Goal: Check status: Check status

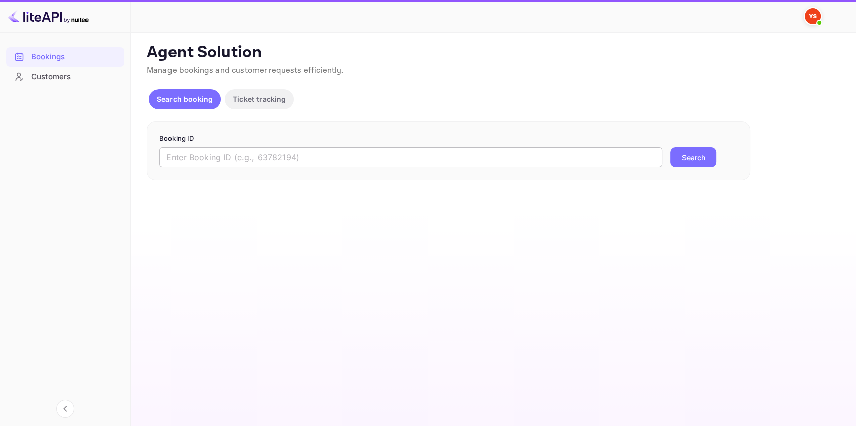
click at [203, 153] on input "text" at bounding box center [411, 157] width 503 height 20
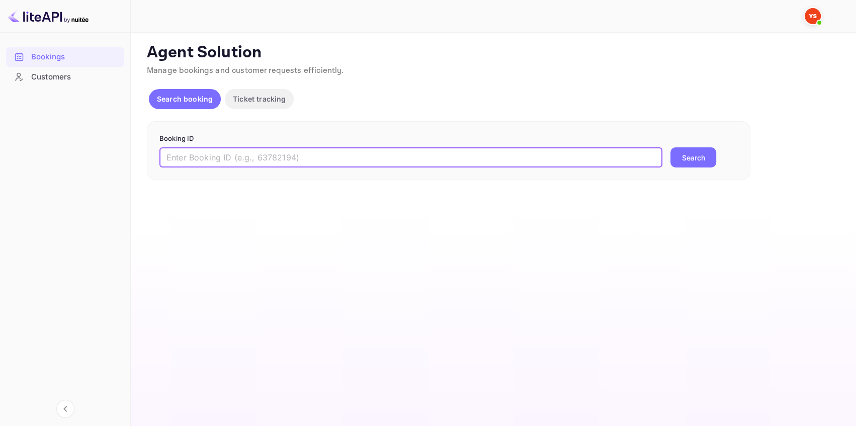
paste input "9365300"
type input "9365300"
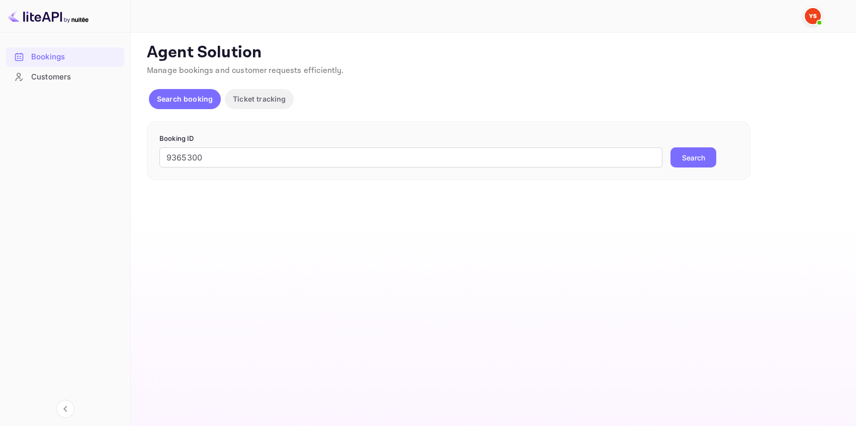
click at [682, 158] on button "Search" at bounding box center [694, 157] width 46 height 20
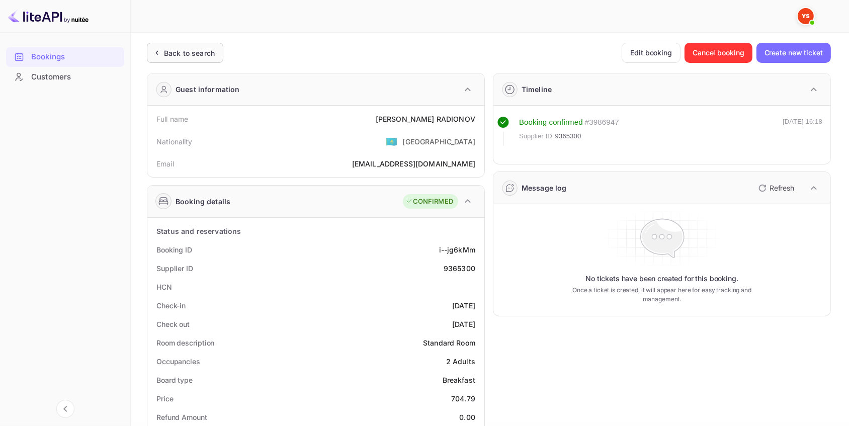
click at [184, 51] on div "Back to search" at bounding box center [189, 53] width 51 height 11
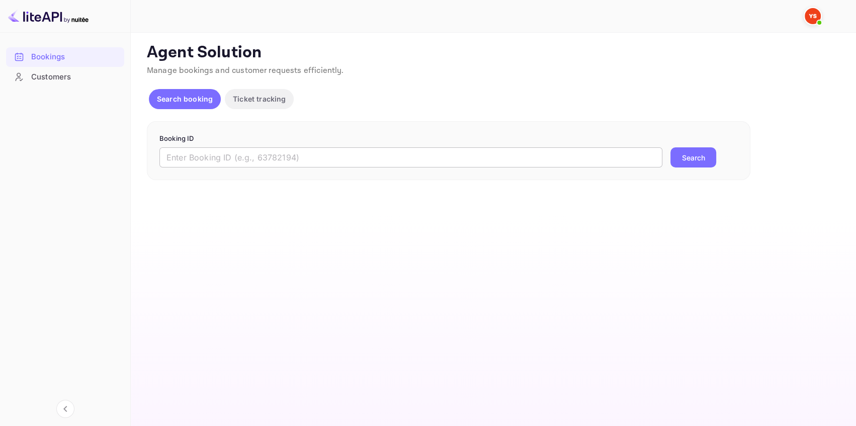
click at [242, 153] on input "text" at bounding box center [411, 157] width 503 height 20
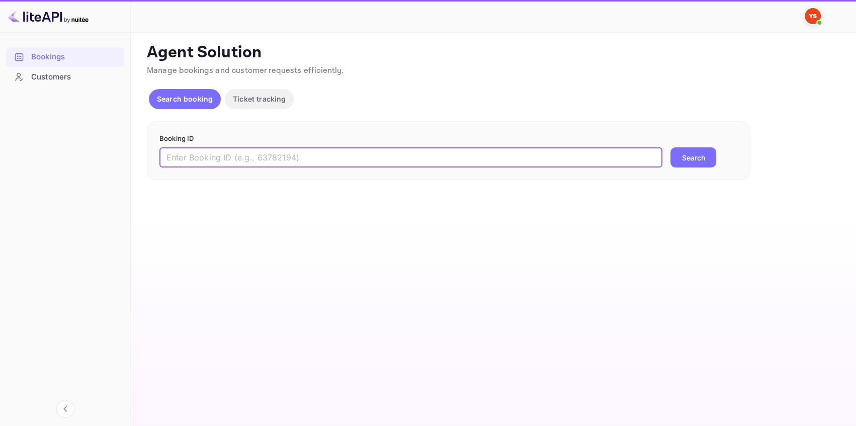
paste input "9635284"
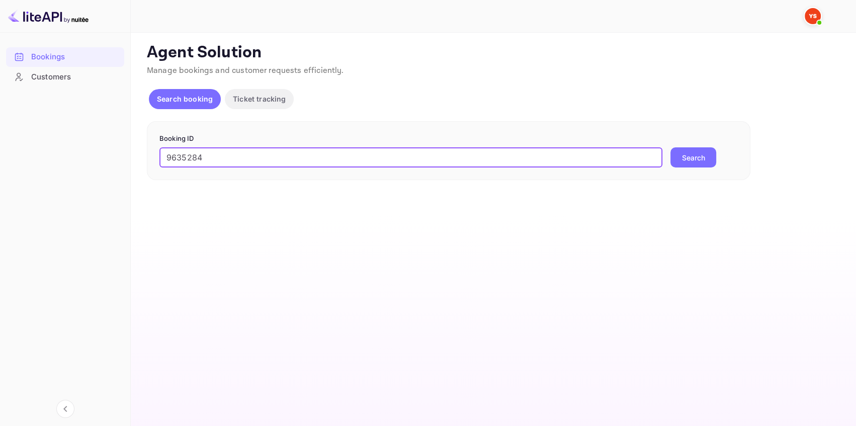
type input "9635284"
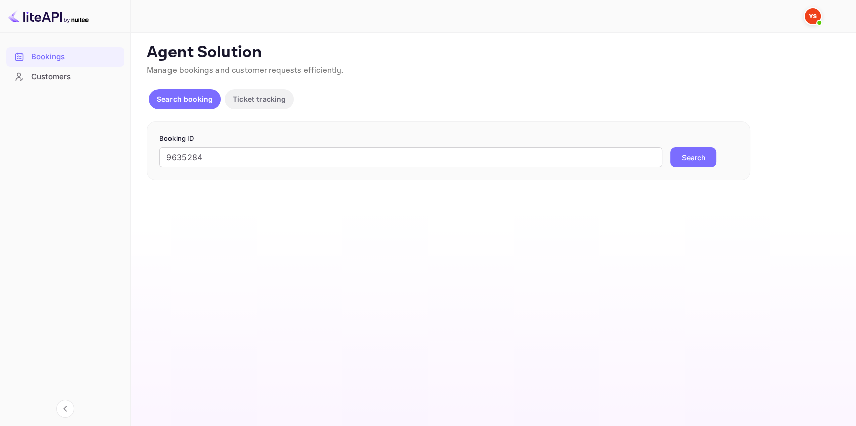
click at [680, 155] on button "Search" at bounding box center [694, 157] width 46 height 20
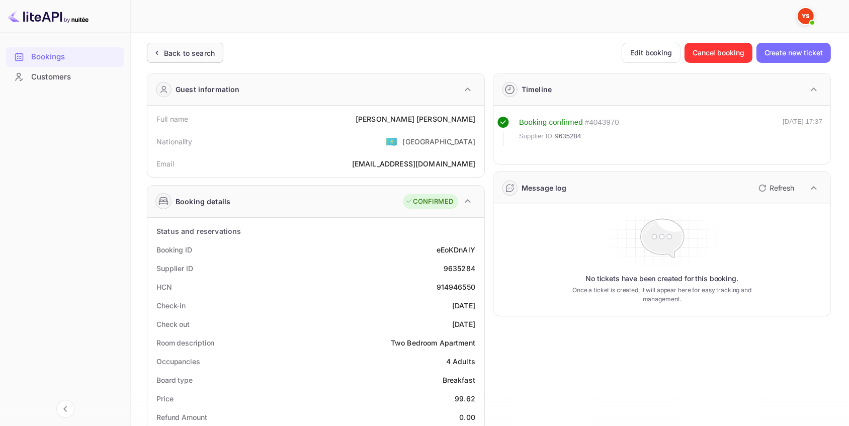
click at [187, 50] on div "Back to search" at bounding box center [189, 53] width 51 height 11
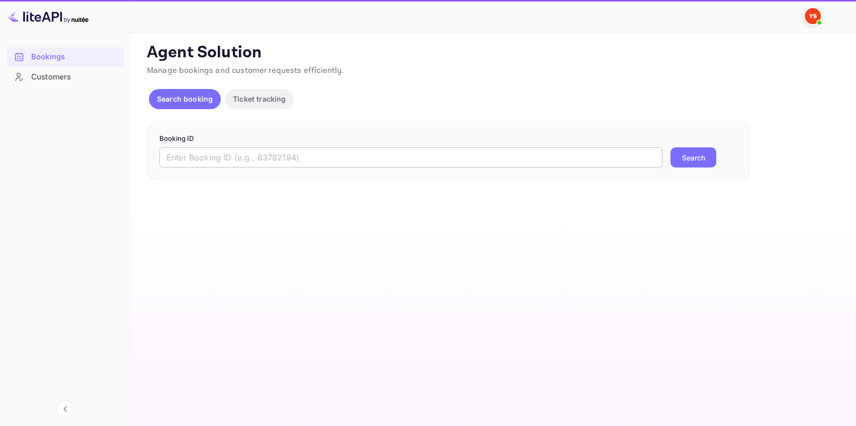
click at [186, 153] on input "text" at bounding box center [411, 157] width 503 height 20
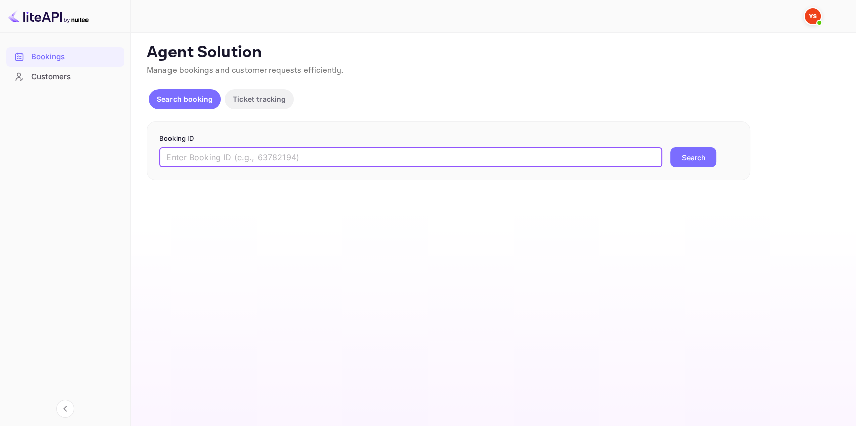
paste input "8584261"
type input "8584261"
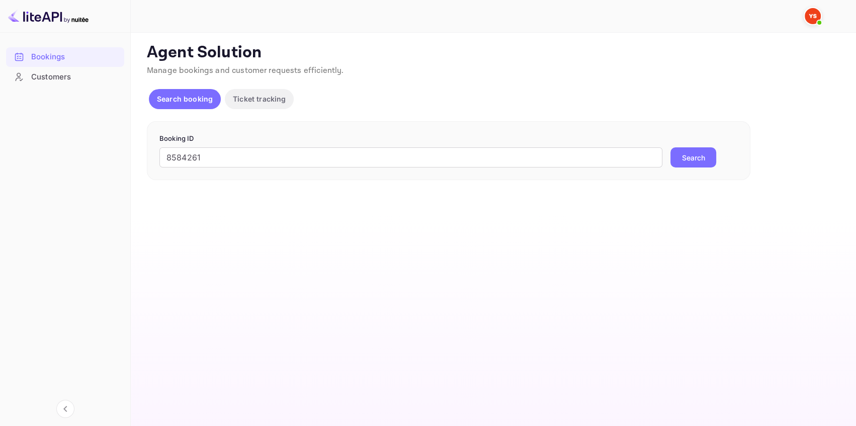
click at [706, 153] on button "Search" at bounding box center [694, 157] width 46 height 20
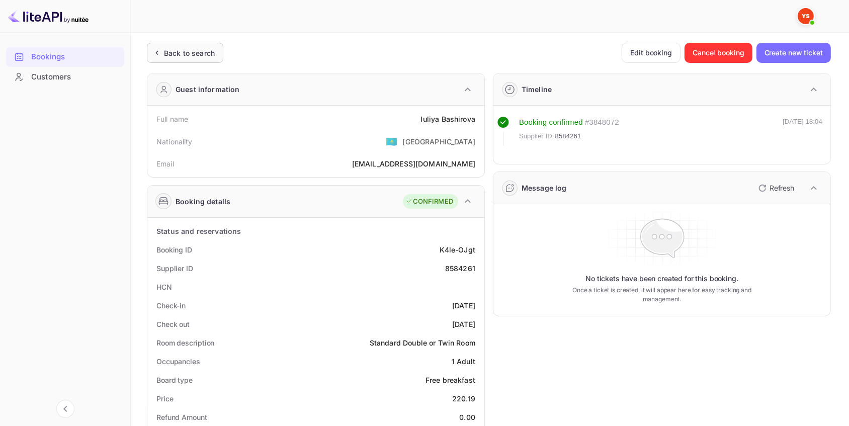
click at [198, 57] on div "Back to search" at bounding box center [189, 53] width 51 height 11
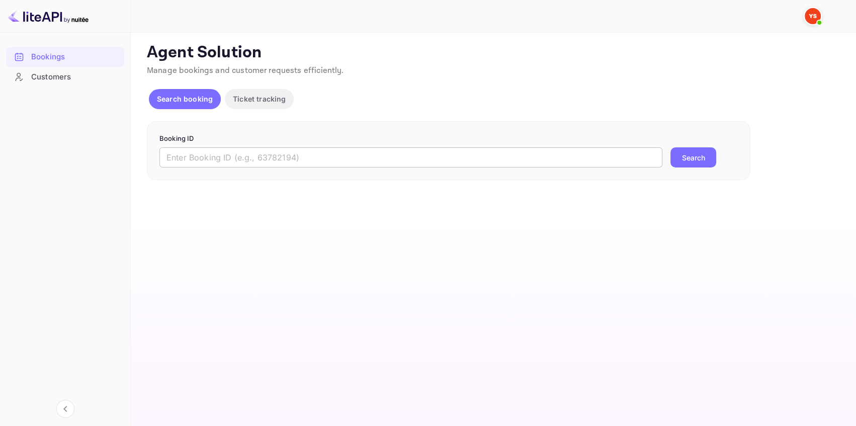
click at [319, 160] on input "text" at bounding box center [411, 157] width 503 height 20
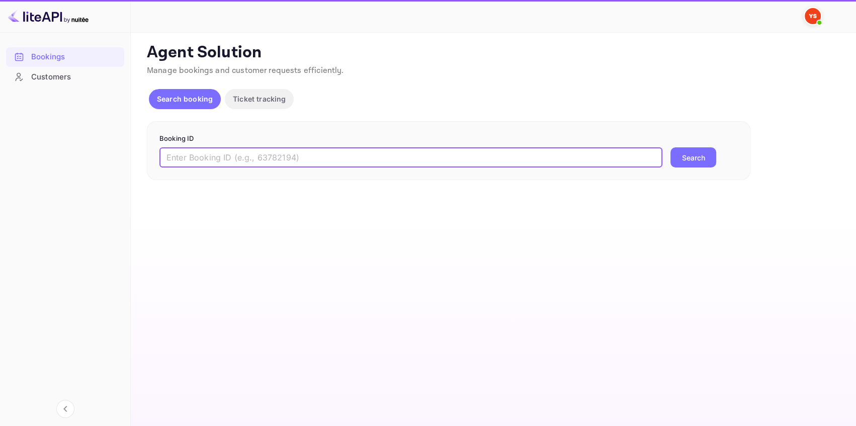
paste input "9283153"
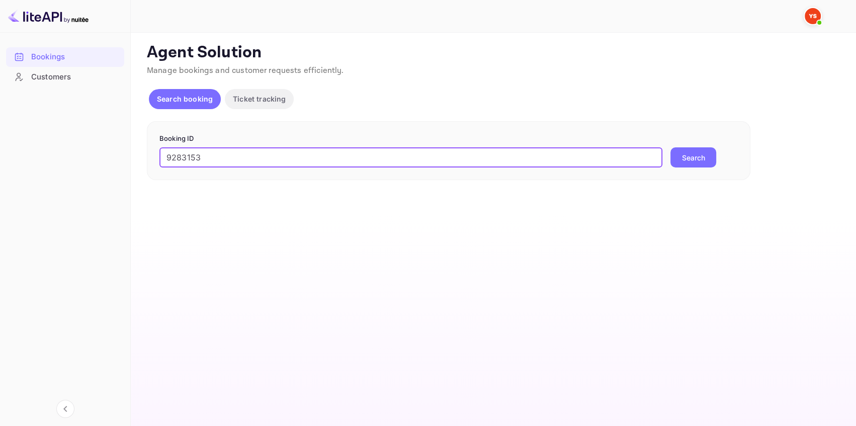
type input "9283153"
click at [699, 156] on button "Search" at bounding box center [694, 157] width 46 height 20
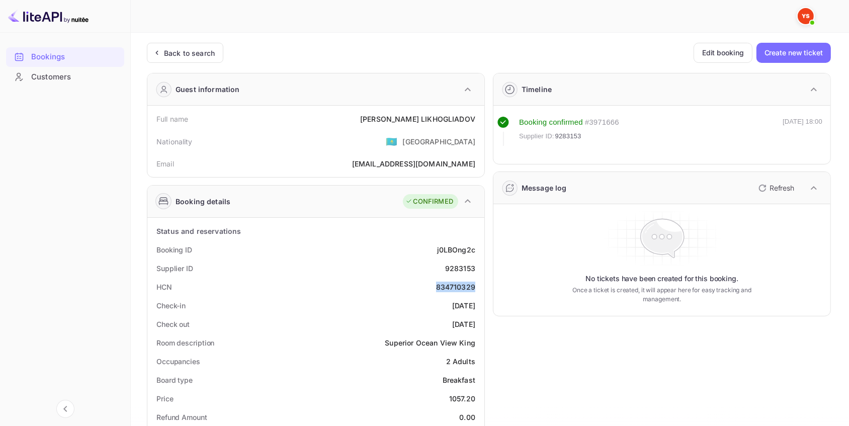
drag, startPoint x: 478, startPoint y: 287, endPoint x: 435, endPoint y: 289, distance: 42.8
click at [435, 289] on div "HCN 834710329" at bounding box center [315, 287] width 329 height 19
click at [200, 50] on div "Back to search" at bounding box center [189, 53] width 51 height 11
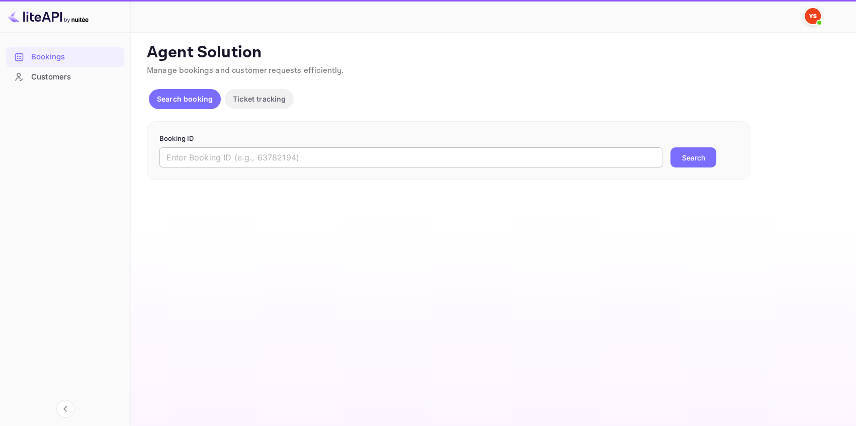
drag, startPoint x: 256, startPoint y: 158, endPoint x: 261, endPoint y: 157, distance: 5.1
click at [258, 158] on input "text" at bounding box center [411, 157] width 503 height 20
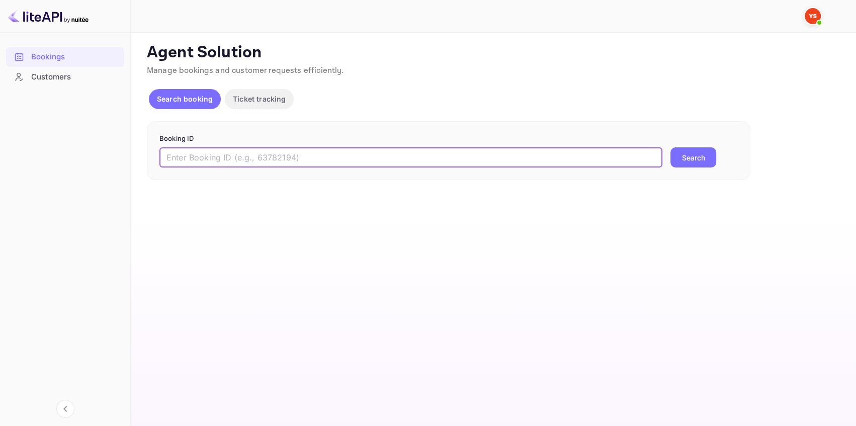
paste input "7257029"
type input "7257029"
click at [681, 162] on button "Search" at bounding box center [694, 157] width 46 height 20
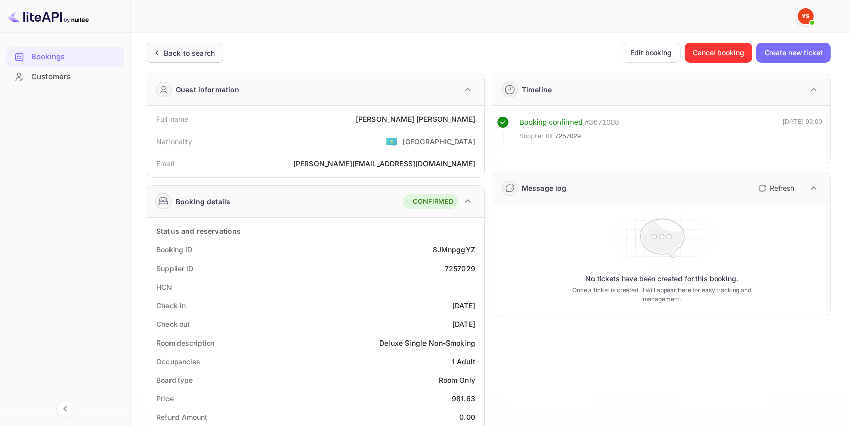
click at [203, 55] on div "Back to search" at bounding box center [189, 53] width 51 height 11
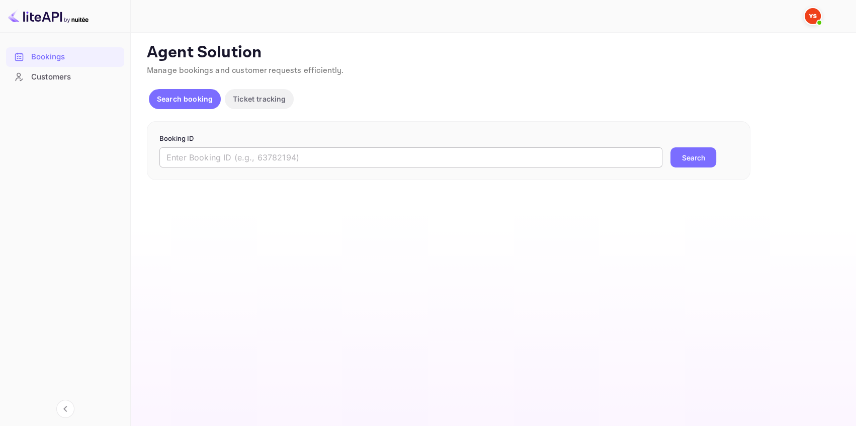
click at [258, 155] on input "text" at bounding box center [411, 157] width 503 height 20
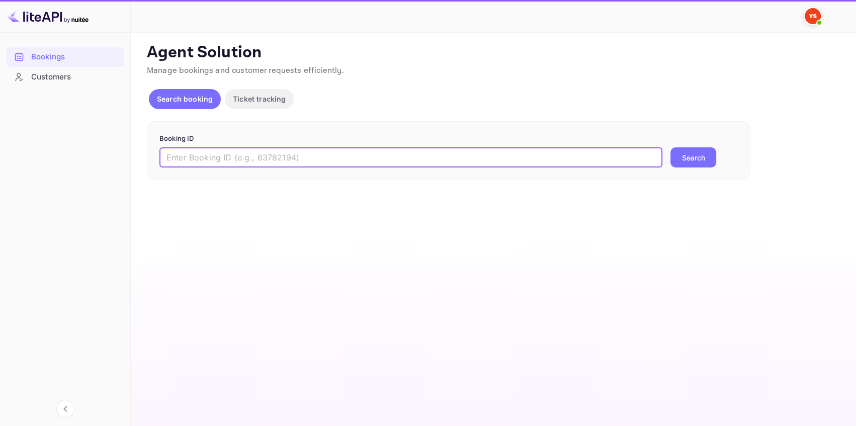
paste input "9494758"
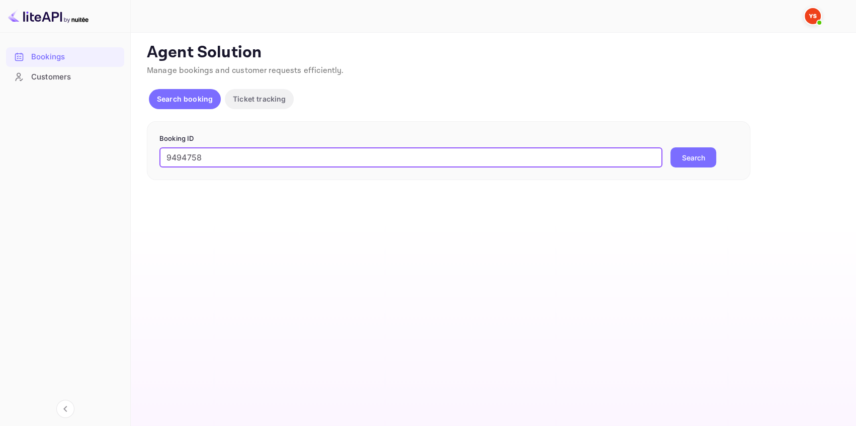
type input "9494758"
click at [688, 155] on button "Search" at bounding box center [694, 157] width 46 height 20
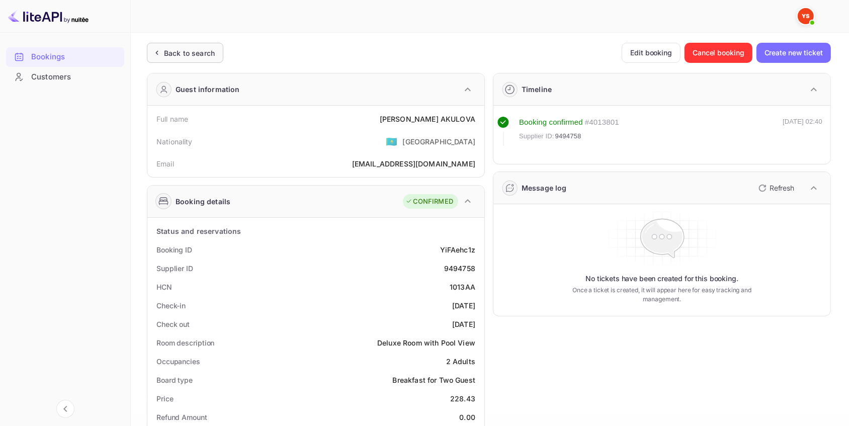
click at [204, 48] on div "Back to search" at bounding box center [189, 53] width 51 height 11
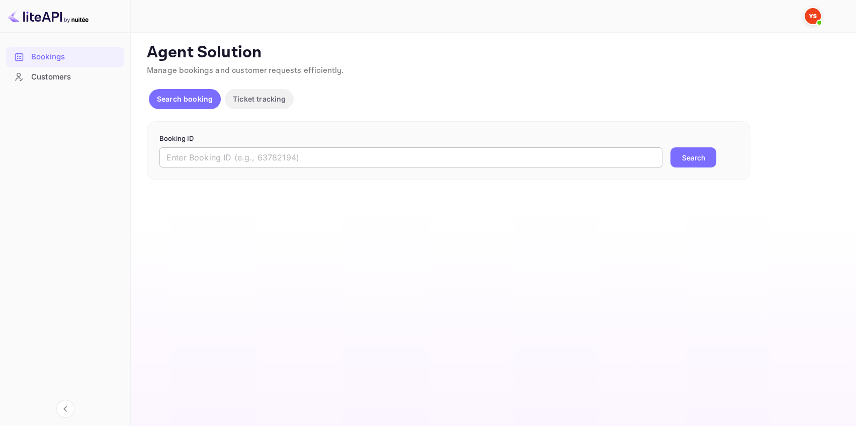
click at [165, 148] on input "text" at bounding box center [411, 157] width 503 height 20
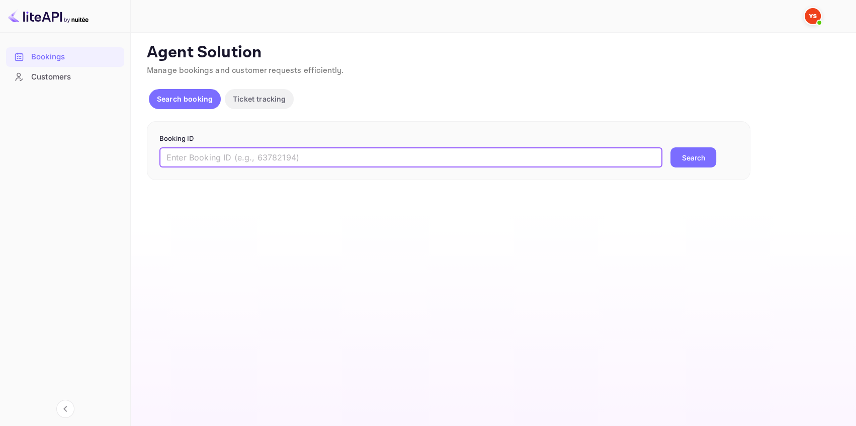
paste input "9697803"
type input "9697803"
click at [711, 157] on button "Search" at bounding box center [694, 157] width 46 height 20
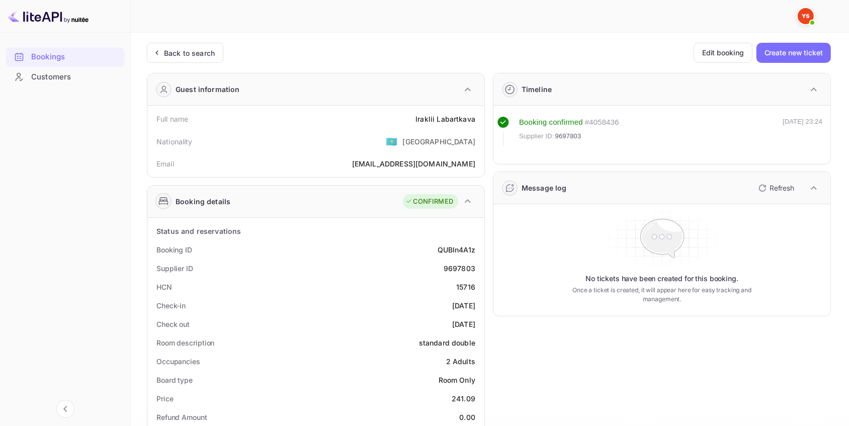
drag, startPoint x: 198, startPoint y: 56, endPoint x: 225, endPoint y: 87, distance: 41.3
click at [197, 57] on div "Back to search" at bounding box center [189, 53] width 51 height 11
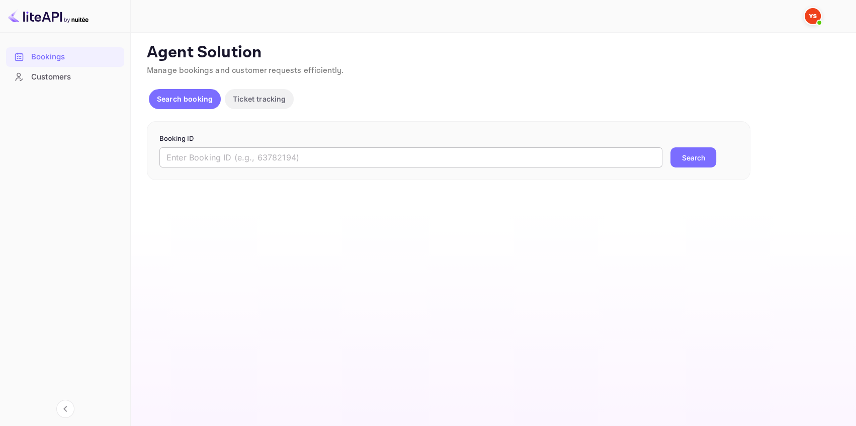
click at [253, 153] on input "text" at bounding box center [411, 157] width 503 height 20
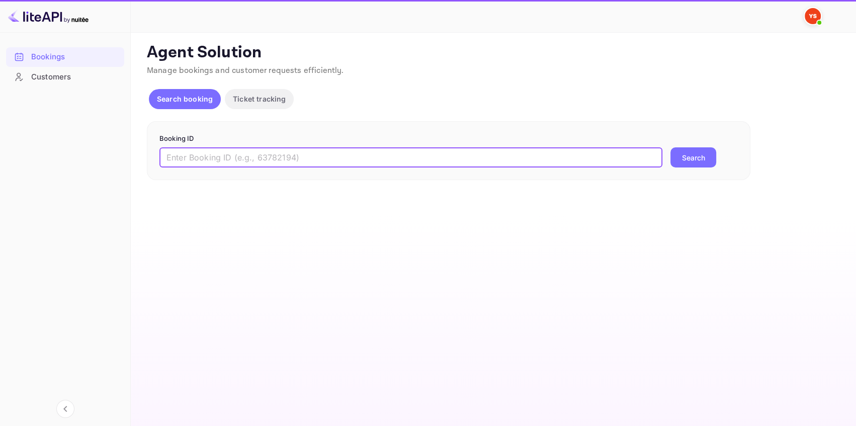
paste input "9644275"
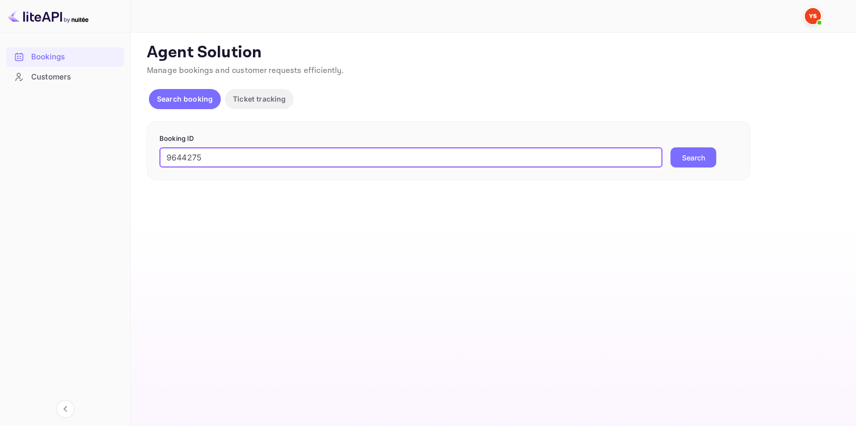
type input "9644275"
click at [679, 160] on button "Search" at bounding box center [694, 157] width 46 height 20
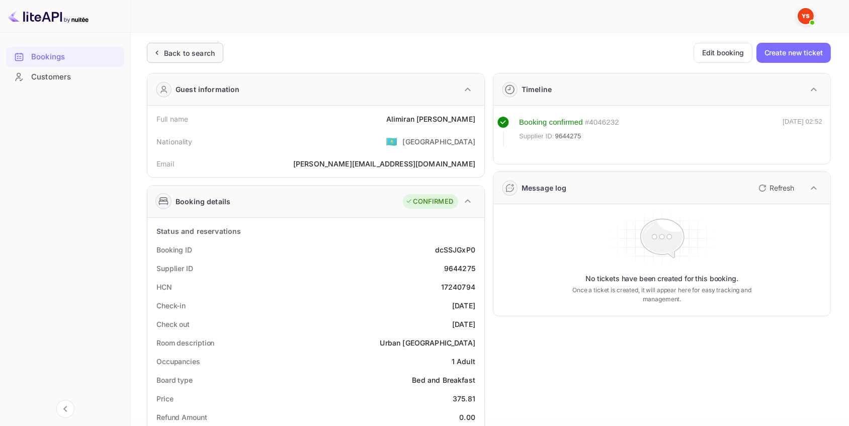
click at [185, 48] on div "Back to search" at bounding box center [189, 53] width 51 height 11
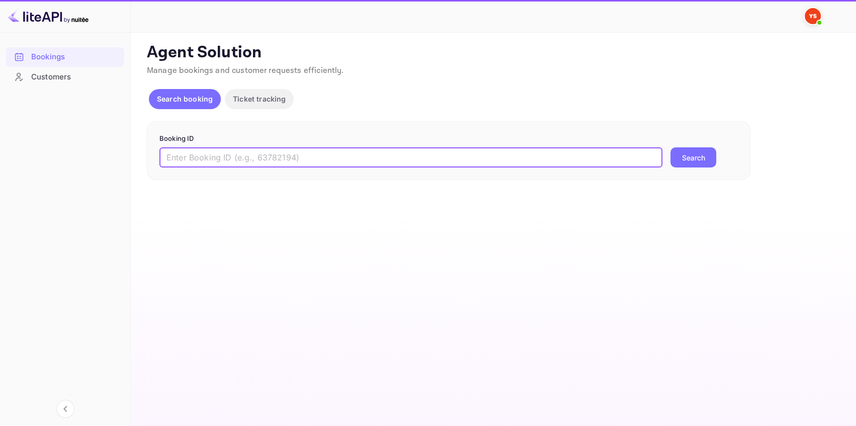
drag, startPoint x: 211, startPoint y: 155, endPoint x: 247, endPoint y: 153, distance: 35.8
click at [213, 155] on input "text" at bounding box center [411, 157] width 503 height 20
paste input "9656136"
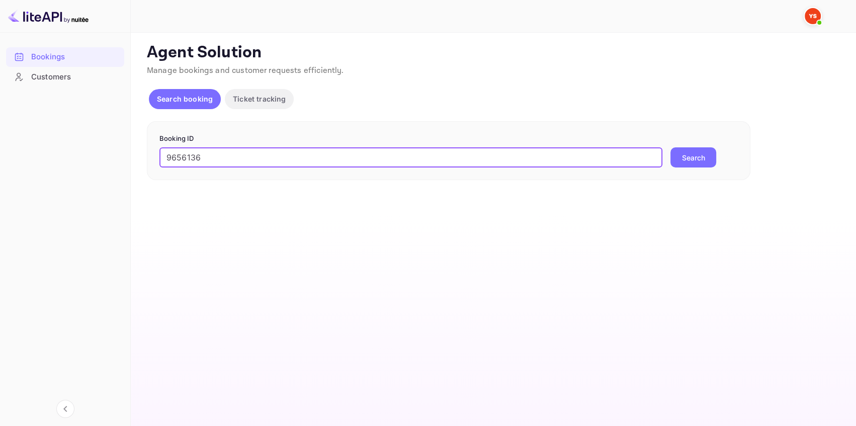
type input "9656136"
click at [692, 157] on button "Search" at bounding box center [694, 157] width 46 height 20
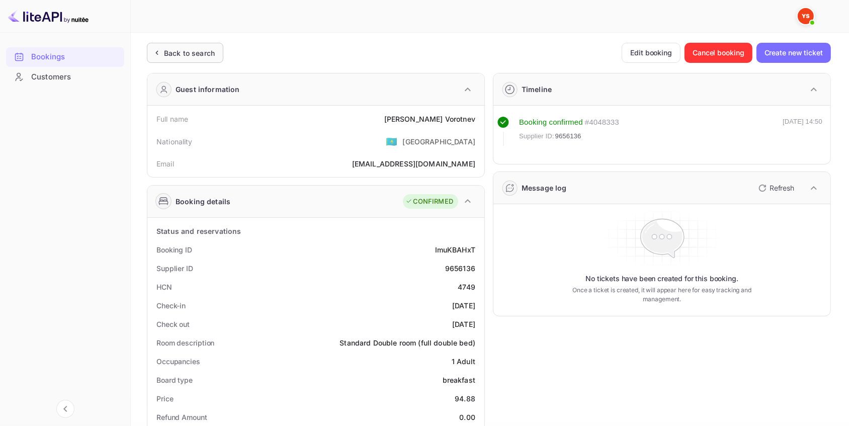
click at [201, 48] on div "Back to search" at bounding box center [189, 53] width 51 height 11
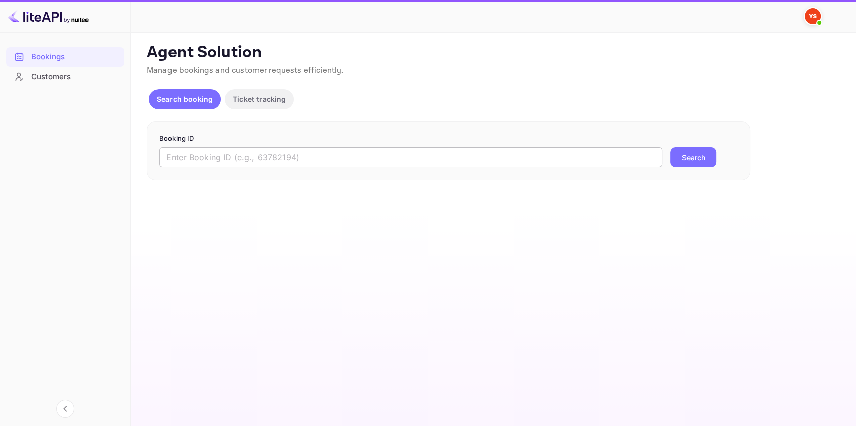
click at [342, 160] on input "text" at bounding box center [411, 157] width 503 height 20
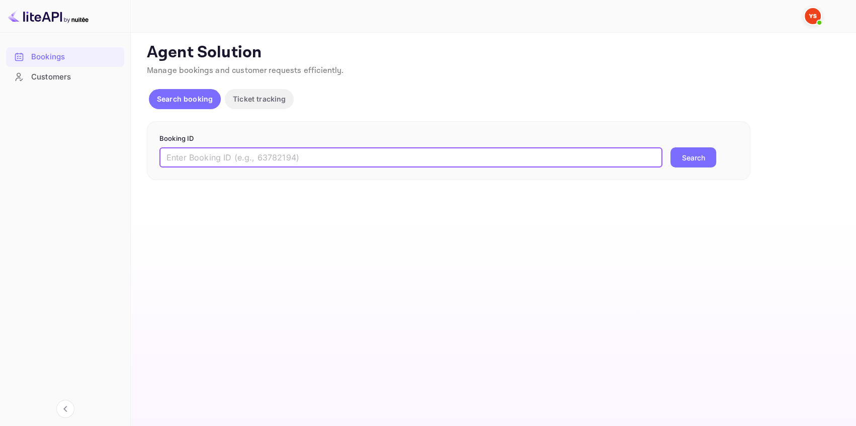
paste input "9644275"
type input "9644275"
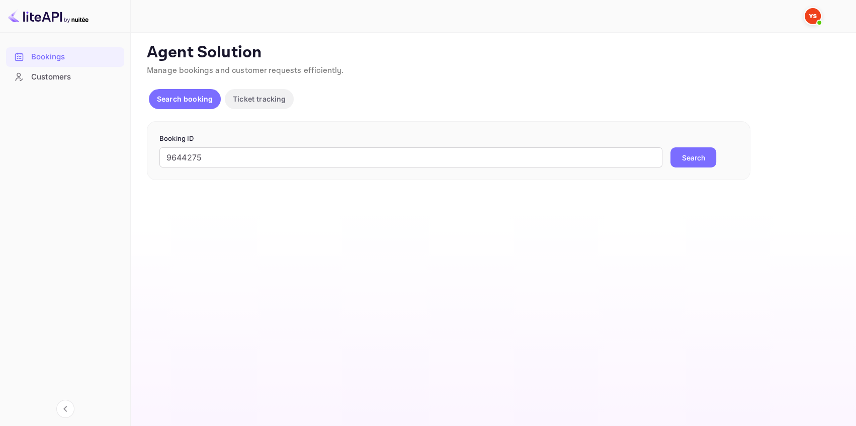
click at [685, 156] on button "Search" at bounding box center [694, 157] width 46 height 20
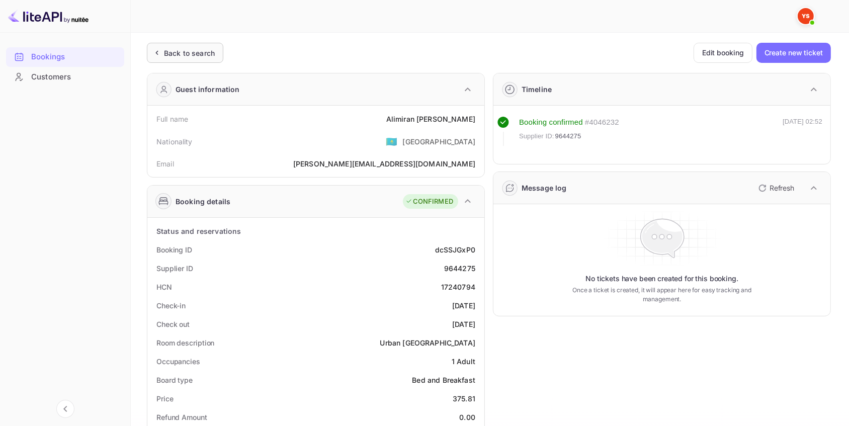
click at [206, 52] on div "Back to search" at bounding box center [189, 53] width 51 height 11
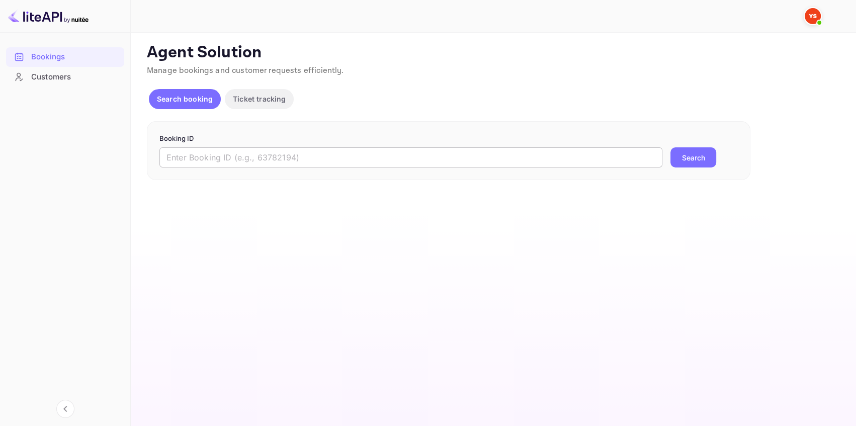
click at [230, 149] on input "text" at bounding box center [411, 157] width 503 height 20
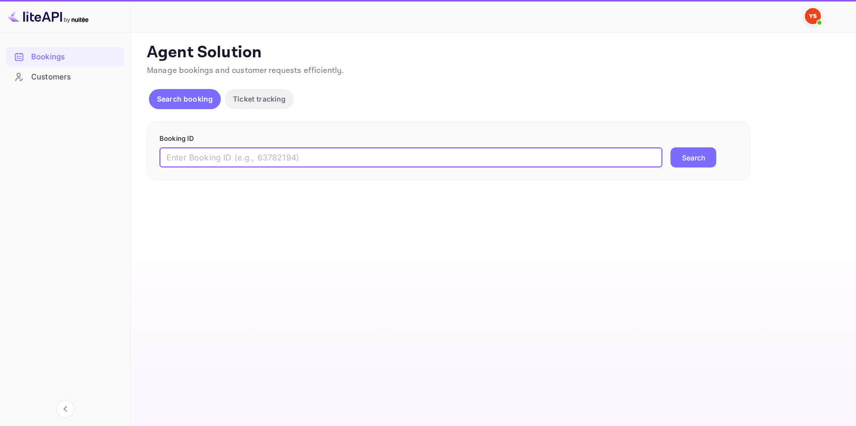
paste input "9522713"
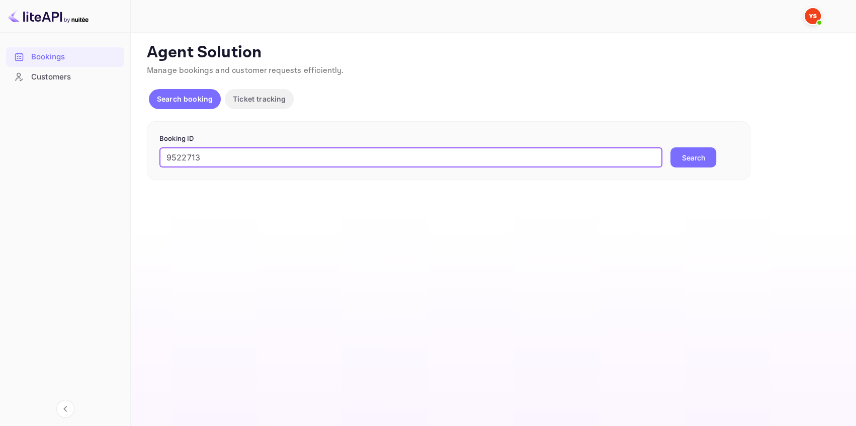
type input "9522713"
click at [705, 162] on button "Search" at bounding box center [694, 157] width 46 height 20
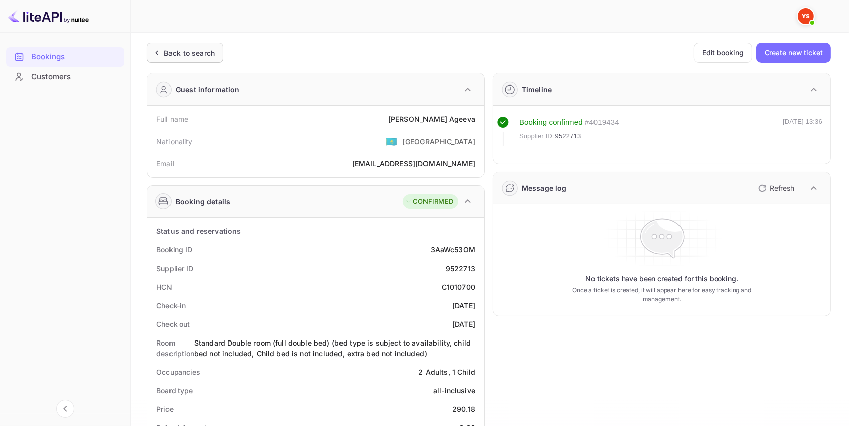
click at [207, 52] on div "Back to search" at bounding box center [189, 53] width 51 height 11
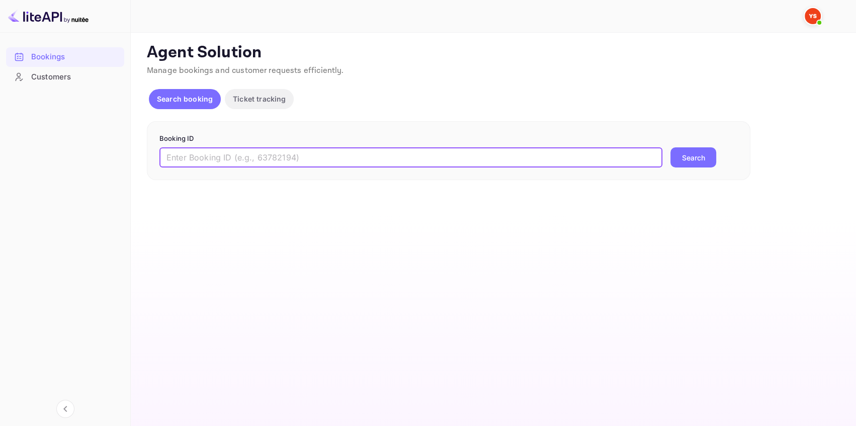
drag, startPoint x: 290, startPoint y: 161, endPoint x: 295, endPoint y: 158, distance: 5.7
click at [292, 160] on input "text" at bounding box center [411, 157] width 503 height 20
paste input "9613157"
type input "9613157"
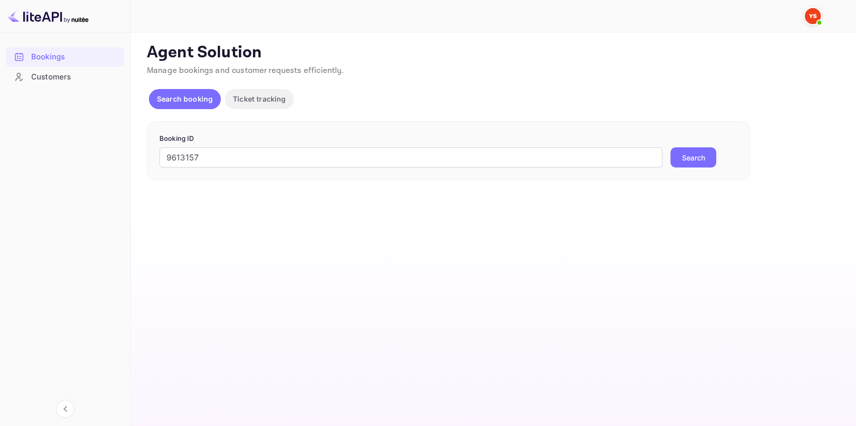
click at [698, 163] on button "Search" at bounding box center [694, 157] width 46 height 20
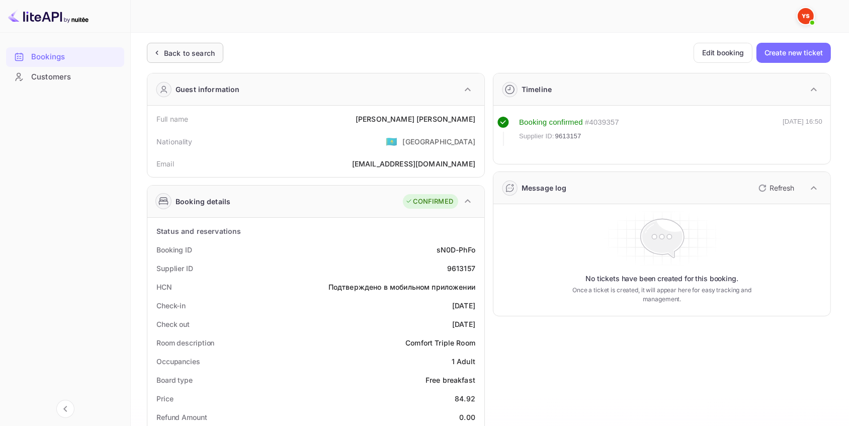
click at [209, 55] on div "Back to search" at bounding box center [189, 53] width 51 height 11
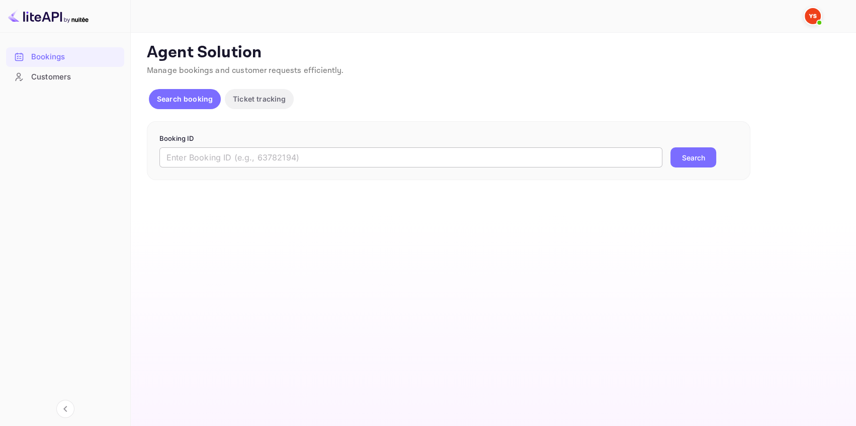
drag, startPoint x: 248, startPoint y: 157, endPoint x: 256, endPoint y: 158, distance: 8.2
click at [248, 157] on input "text" at bounding box center [411, 157] width 503 height 20
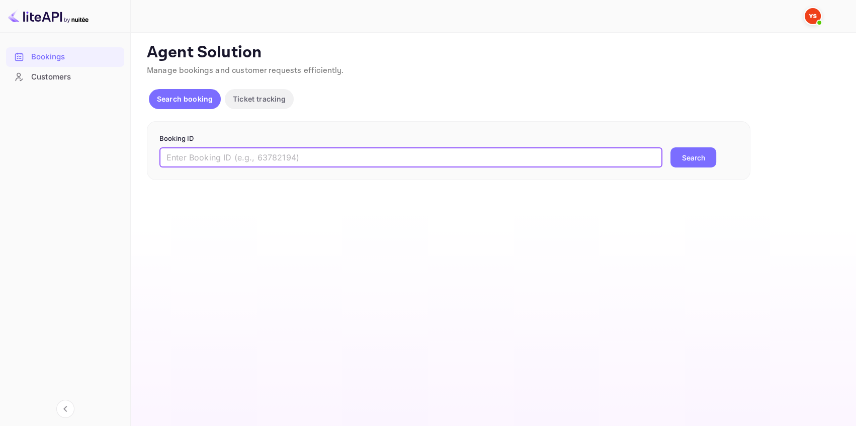
paste input "9544116"
type input "9544116"
click at [688, 155] on button "Search" at bounding box center [694, 157] width 46 height 20
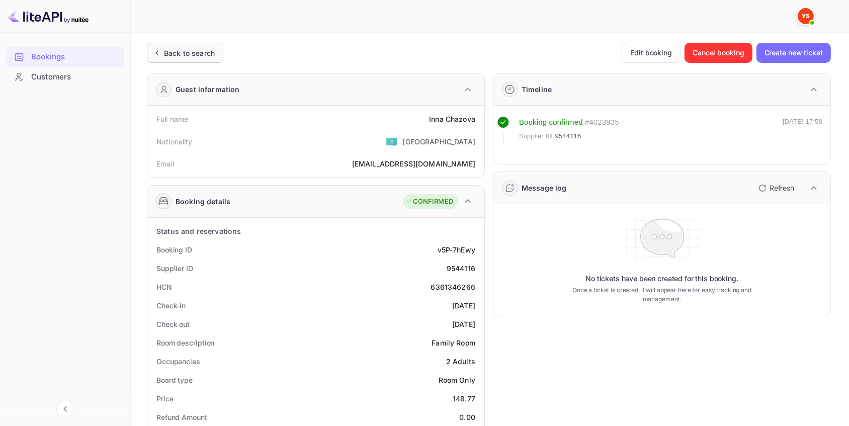
click at [168, 53] on div "Back to search" at bounding box center [189, 53] width 51 height 11
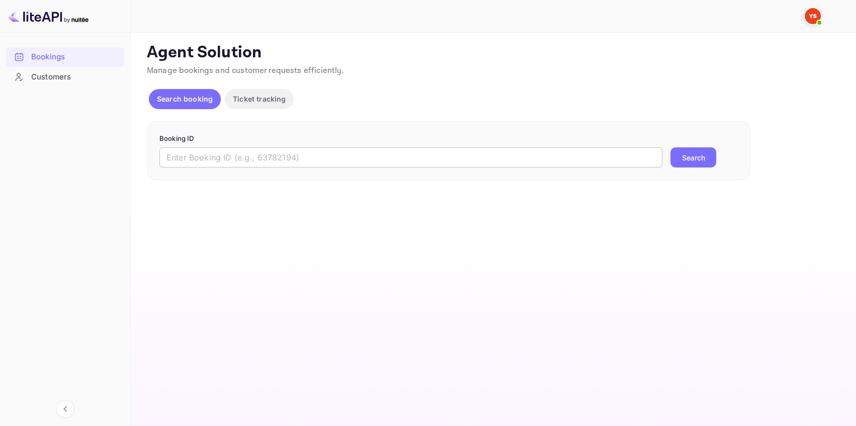
click at [208, 157] on input "text" at bounding box center [411, 157] width 503 height 20
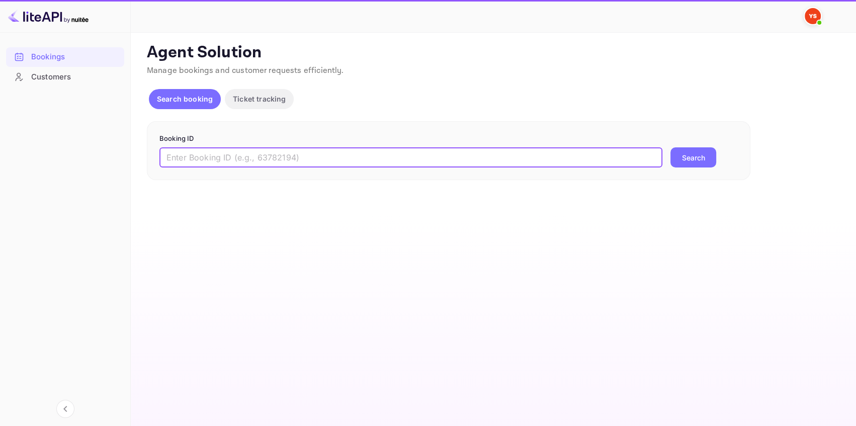
paste input "7844875"
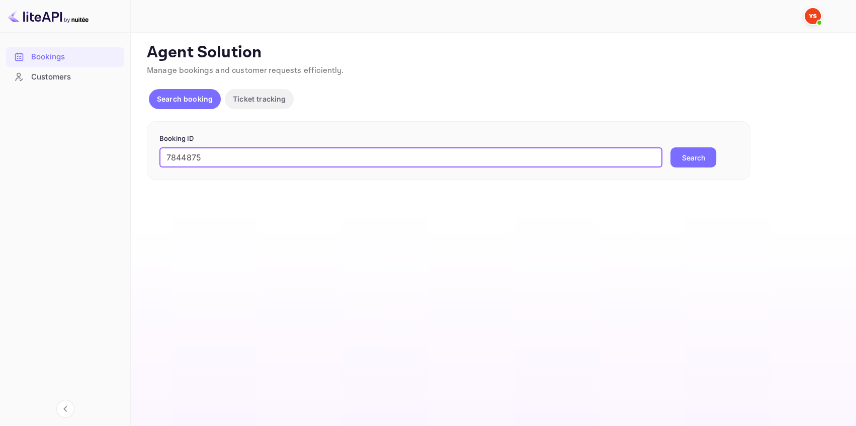
type input "7844875"
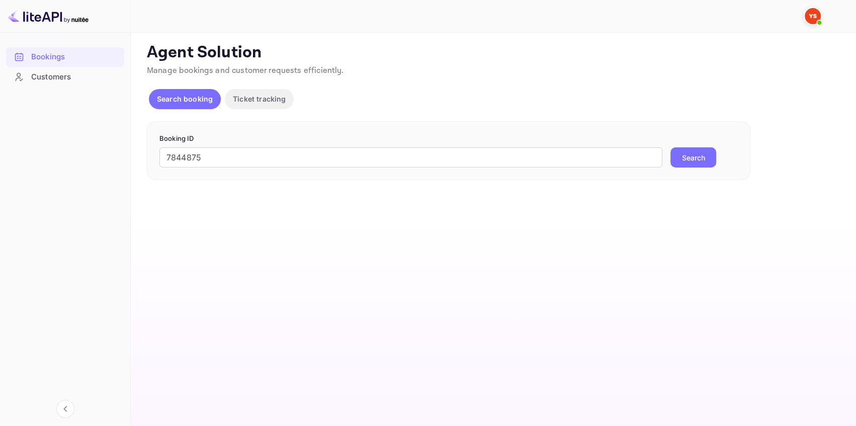
click at [689, 152] on button "Search" at bounding box center [694, 157] width 46 height 20
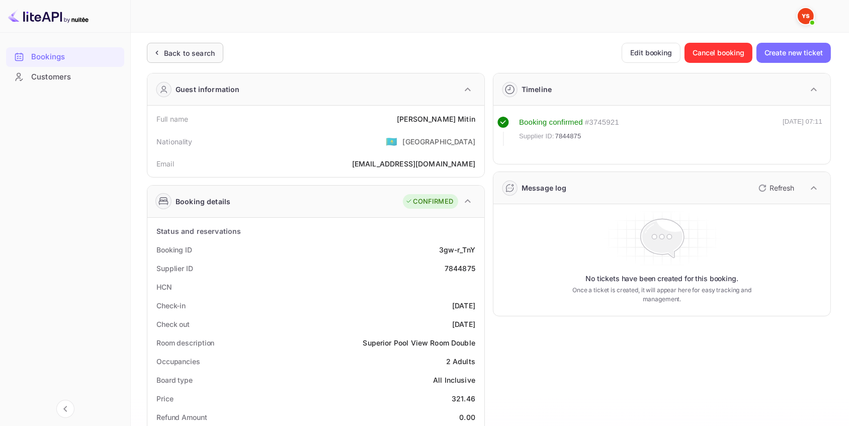
click at [200, 46] on div "Back to search" at bounding box center [185, 53] width 76 height 20
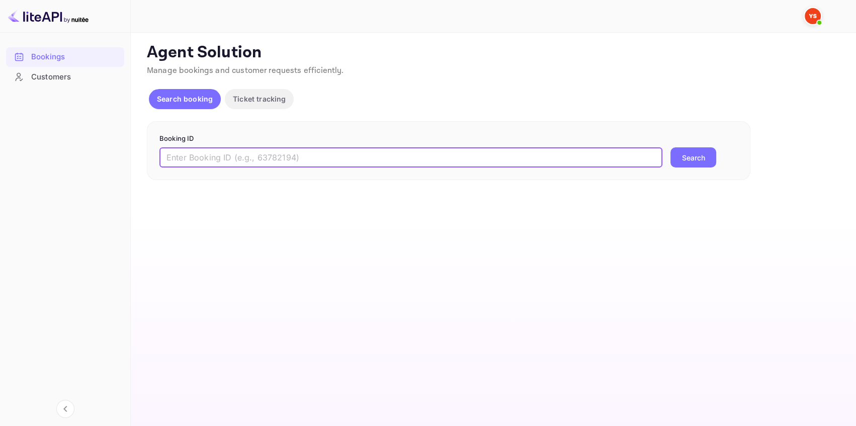
click at [369, 155] on input "text" at bounding box center [411, 157] width 503 height 20
paste input "8584261"
type input "8584261"
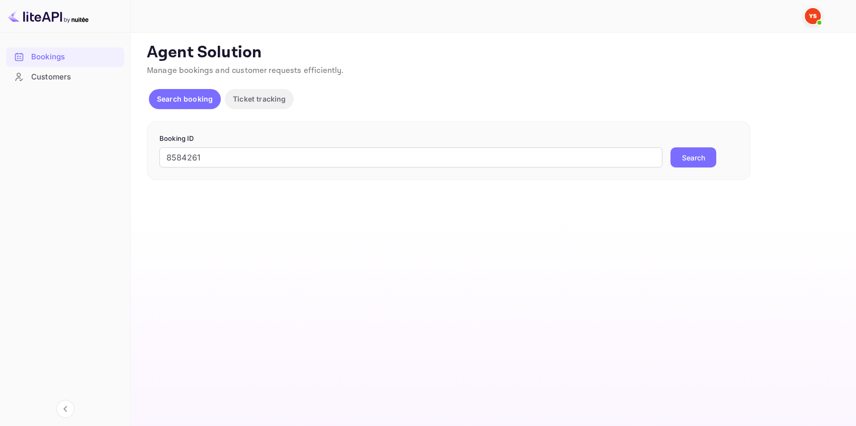
drag, startPoint x: 703, startPoint y: 162, endPoint x: 693, endPoint y: 160, distance: 9.7
click at [702, 162] on button "Search" at bounding box center [694, 157] width 46 height 20
